Goal: Check status: Check status

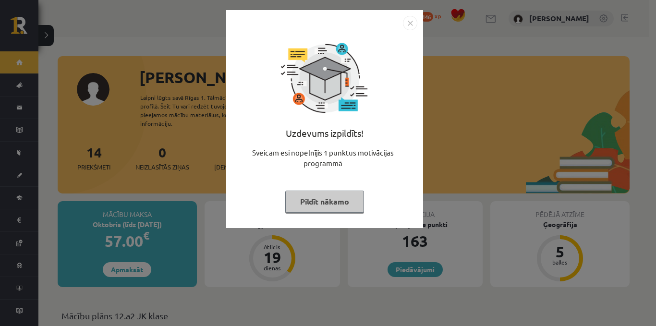
click at [408, 25] on img "Close" at bounding box center [410, 23] width 14 height 14
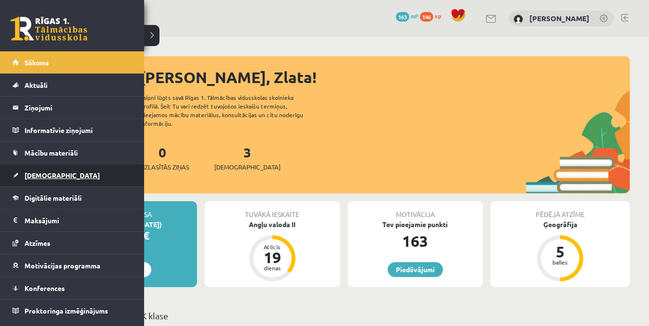
click at [38, 174] on span "[DEMOGRAPHIC_DATA]" at bounding box center [62, 175] width 75 height 9
click at [37, 172] on span "[DEMOGRAPHIC_DATA]" at bounding box center [62, 175] width 75 height 9
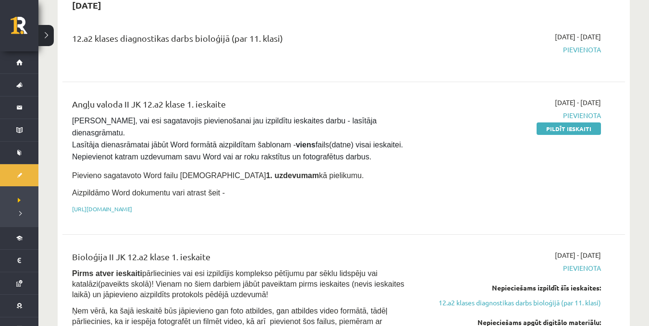
scroll to position [185, 0]
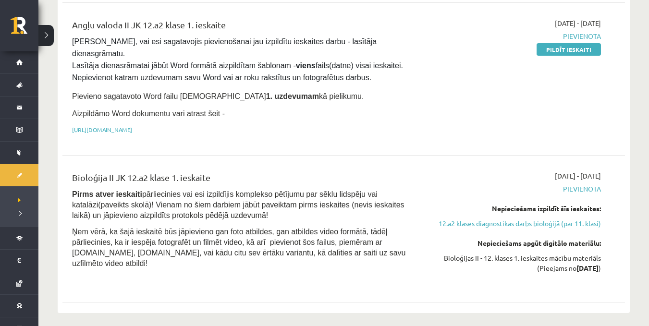
drag, startPoint x: 643, startPoint y: 25, endPoint x: 642, endPoint y: 33, distance: 7.9
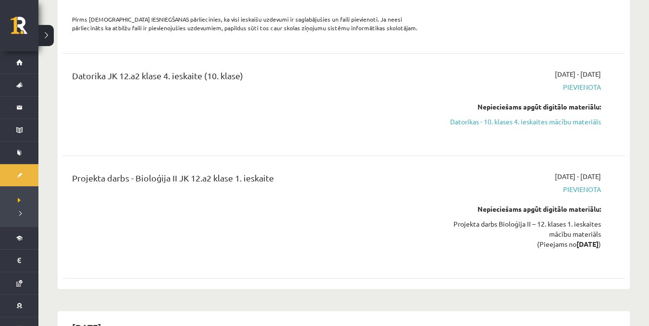
scroll to position [0, 0]
